Goal: Find specific page/section: Locate a particular part of the current website

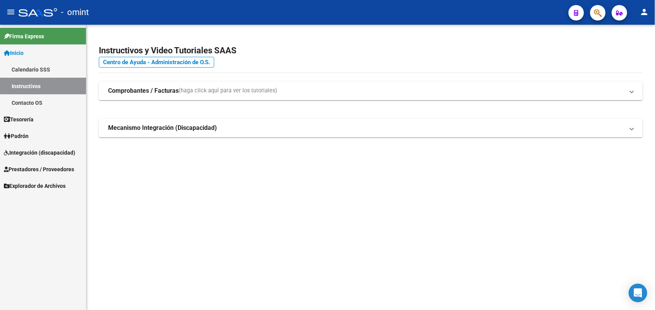
click at [26, 153] on span "Integración (discapacidad)" at bounding box center [39, 152] width 71 height 8
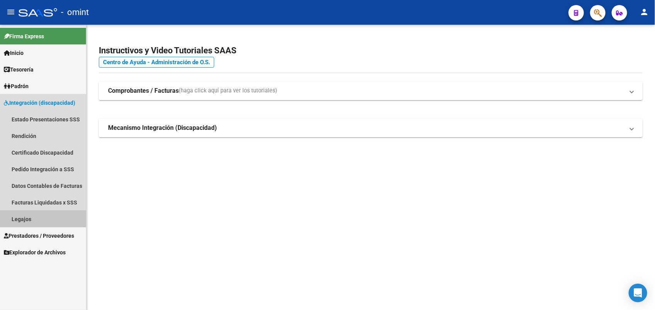
click at [14, 217] on link "Legajos" at bounding box center [43, 218] width 86 height 17
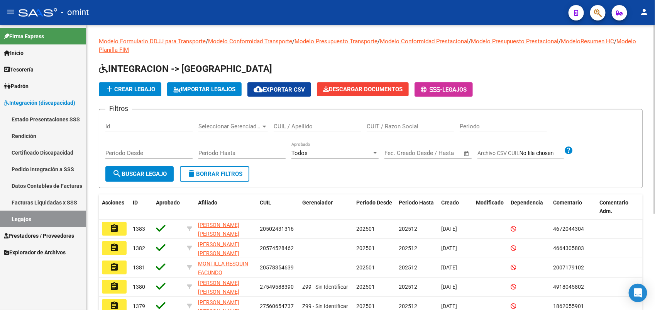
click at [62, 226] on link "Legajos" at bounding box center [43, 218] width 86 height 17
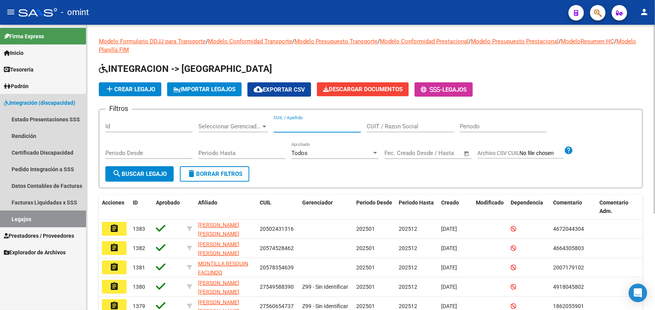
click at [292, 126] on input "CUIL / Apellido" at bounding box center [317, 126] width 87 height 7
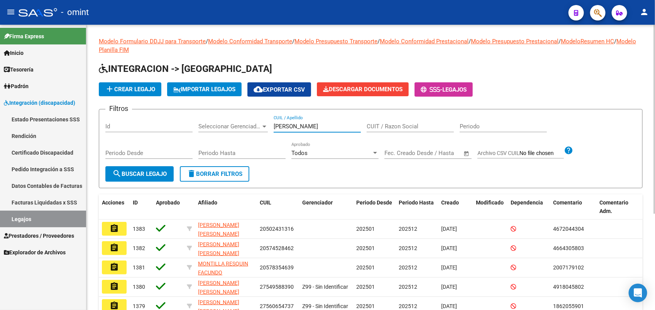
click at [144, 176] on span "search Buscar Legajo" at bounding box center [139, 173] width 54 height 7
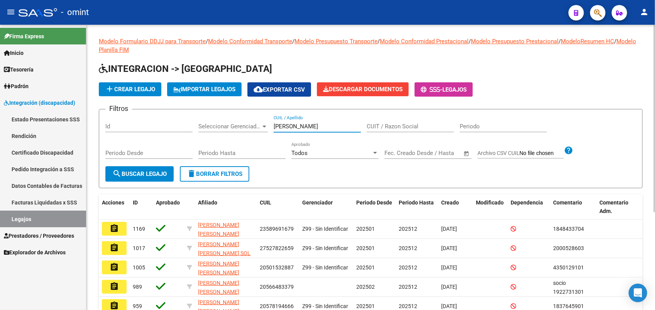
drag, startPoint x: 298, startPoint y: 127, endPoint x: 266, endPoint y: 135, distance: 33.5
click at [266, 135] on div "Filtros Id Seleccionar Gerenciador Seleccionar Gerenciador rodriguez CUIL / Ape…" at bounding box center [370, 140] width 531 height 51
type input "scagl"
click at [129, 174] on span "search Buscar Legajo" at bounding box center [139, 173] width 54 height 7
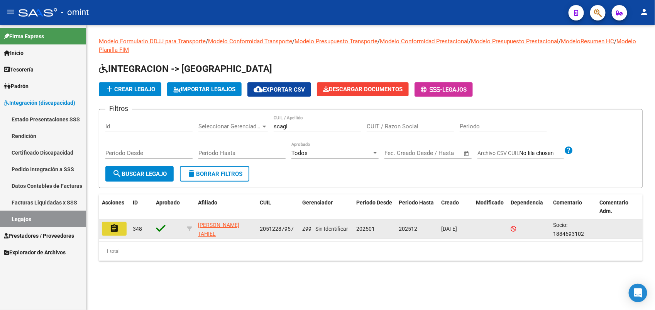
click at [115, 228] on mat-icon "assignment" at bounding box center [114, 228] width 9 height 9
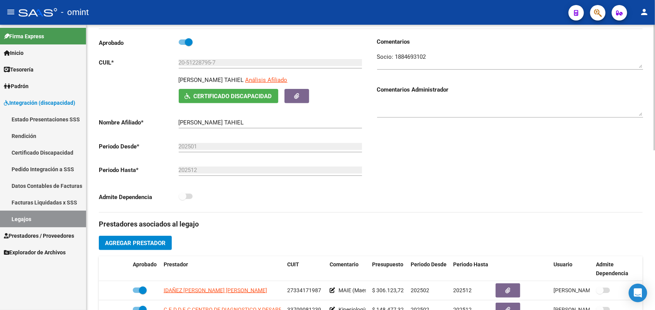
scroll to position [145, 0]
